Goal: Task Accomplishment & Management: Use online tool/utility

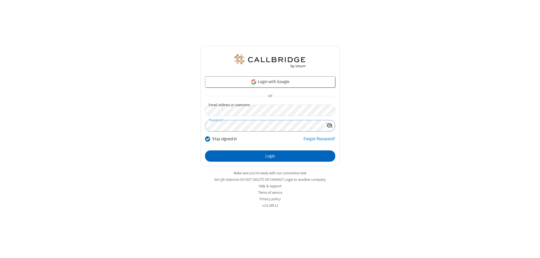
click at [270, 156] on button "Login" at bounding box center [270, 155] width 130 height 11
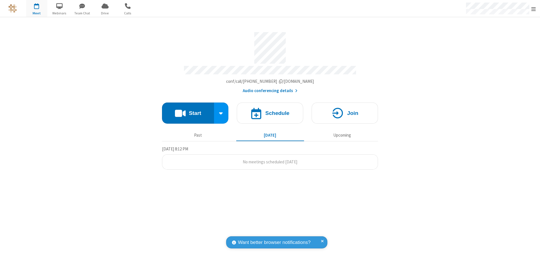
click at [188, 110] on button "Start" at bounding box center [188, 112] width 52 height 21
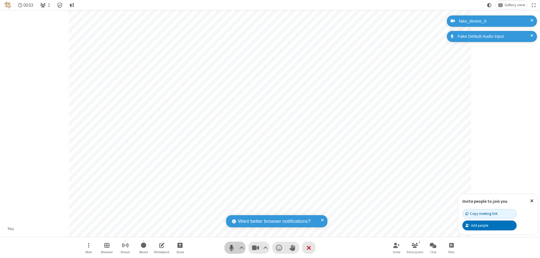
click at [231, 247] on span "Mute (⌘+Shift+A)" at bounding box center [231, 247] width 8 height 8
click at [231, 247] on span "Unmute (⌘+Shift+A)" at bounding box center [231, 247] width 8 height 8
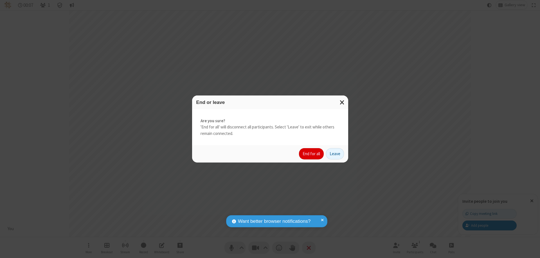
click at [312, 154] on button "End for all" at bounding box center [311, 153] width 25 height 11
